Goal: Navigation & Orientation: Find specific page/section

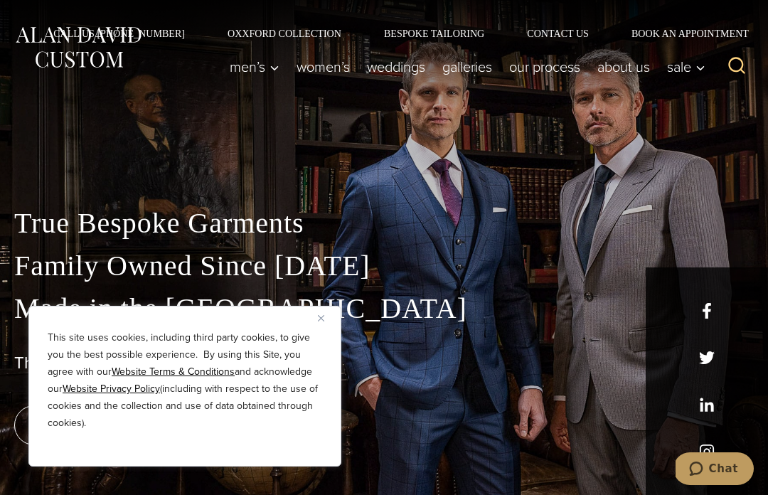
click at [321, 316] on img "Close" at bounding box center [321, 318] width 6 height 6
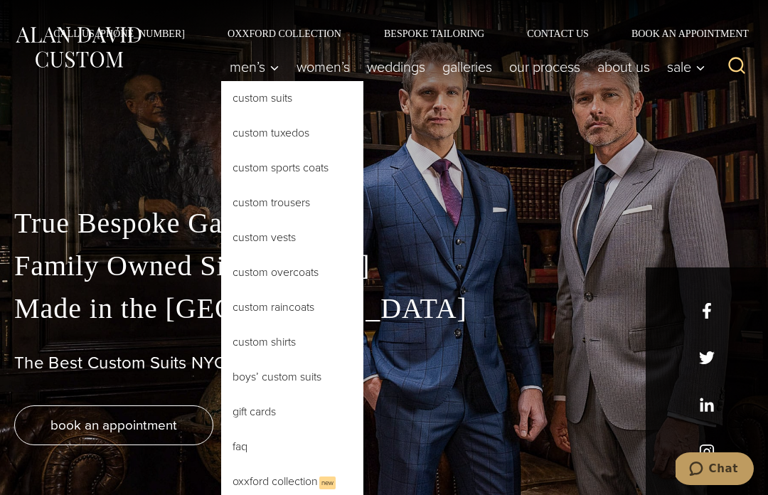
click at [287, 205] on link "Custom Trousers" at bounding box center [292, 203] width 142 height 34
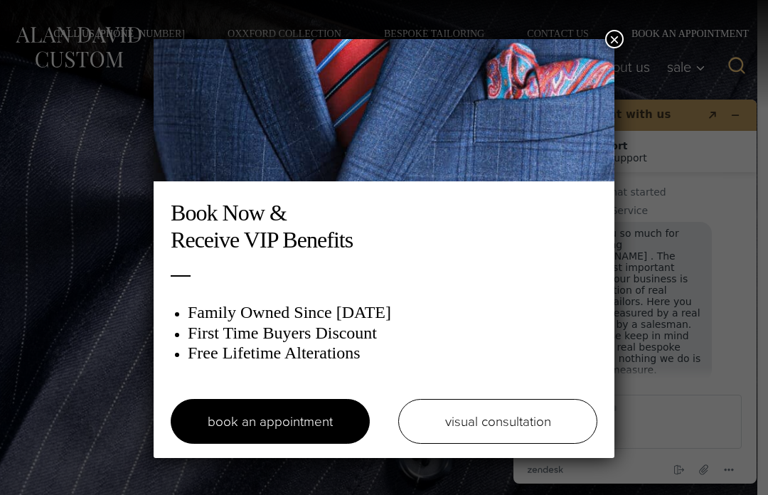
click at [610, 41] on button "×" at bounding box center [614, 39] width 18 height 18
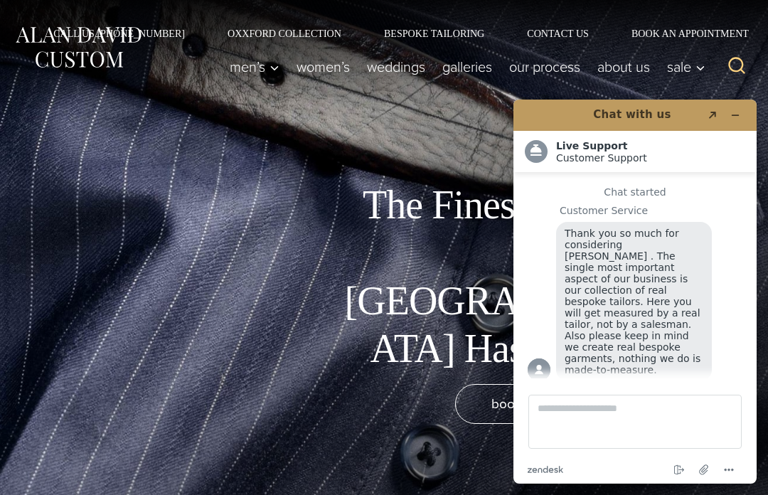
click at [739, 339] on div "Thank you so much for considering Alan David . The single most important aspect…" at bounding box center [649, 303] width 186 height 163
click at [755, 211] on div "Chat with us Created with Sketch. .cls-1{fill:#fff;} Live Support Customer Supp…" at bounding box center [634, 292] width 243 height 384
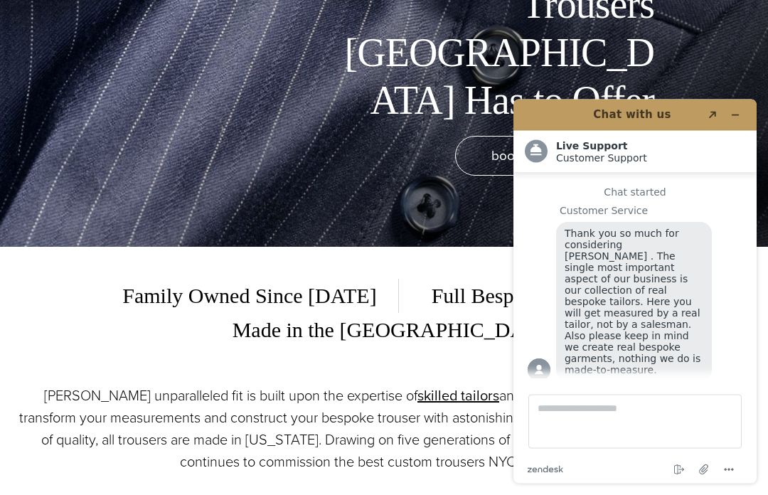
scroll to position [248, 0]
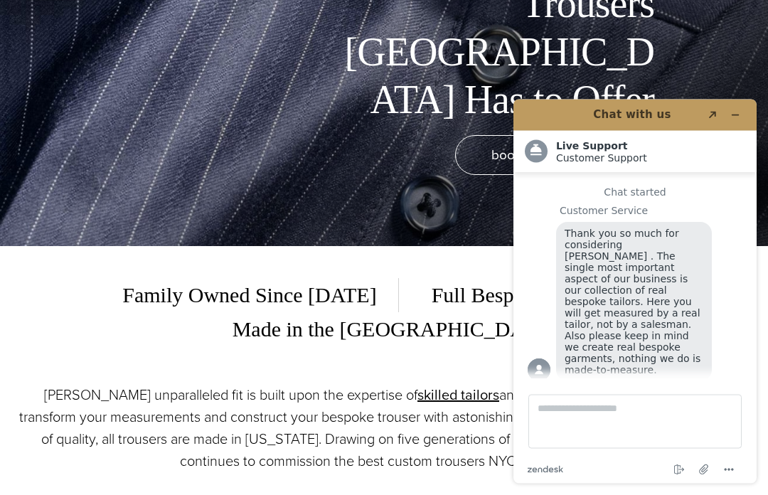
click at [714, 109] on button "Created with Sketch." at bounding box center [712, 115] width 23 height 20
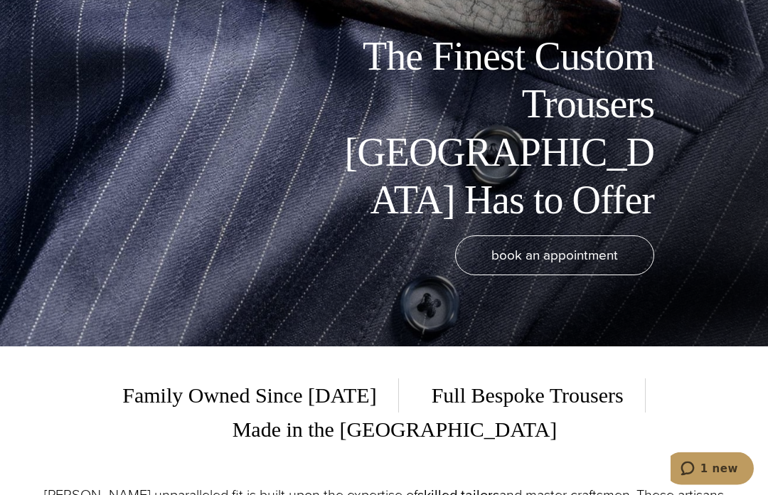
scroll to position [0, 0]
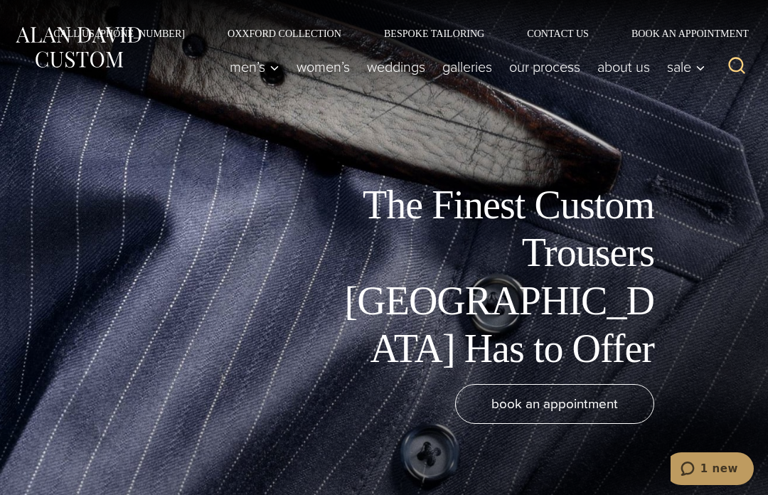
click at [286, 37] on link "Oxxford Collection" at bounding box center [284, 33] width 156 height 10
click at [518, 309] on h1 "The Finest Custom Trousers NYC Has to Offer" at bounding box center [494, 276] width 320 height 191
click at [664, 134] on div "The Finest Custom Trousers NYC Has to Offer book an appointment" at bounding box center [384, 247] width 768 height 495
click at [631, 78] on link "About Us" at bounding box center [624, 67] width 70 height 28
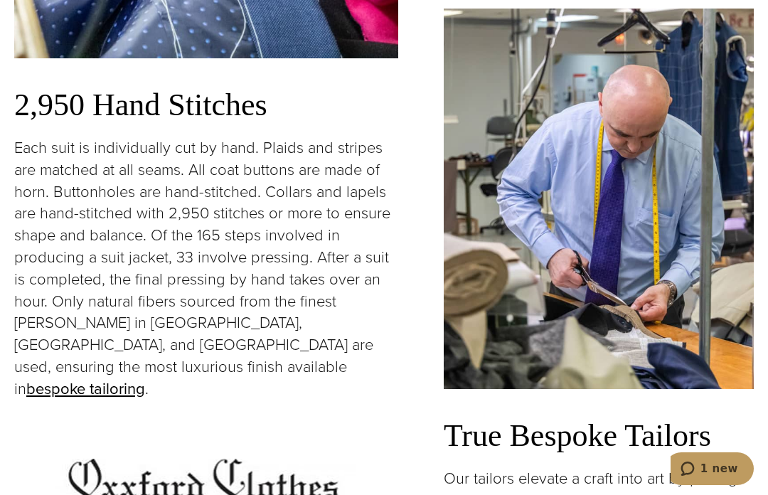
scroll to position [2660, 0]
